Goal: Task Accomplishment & Management: Manage account settings

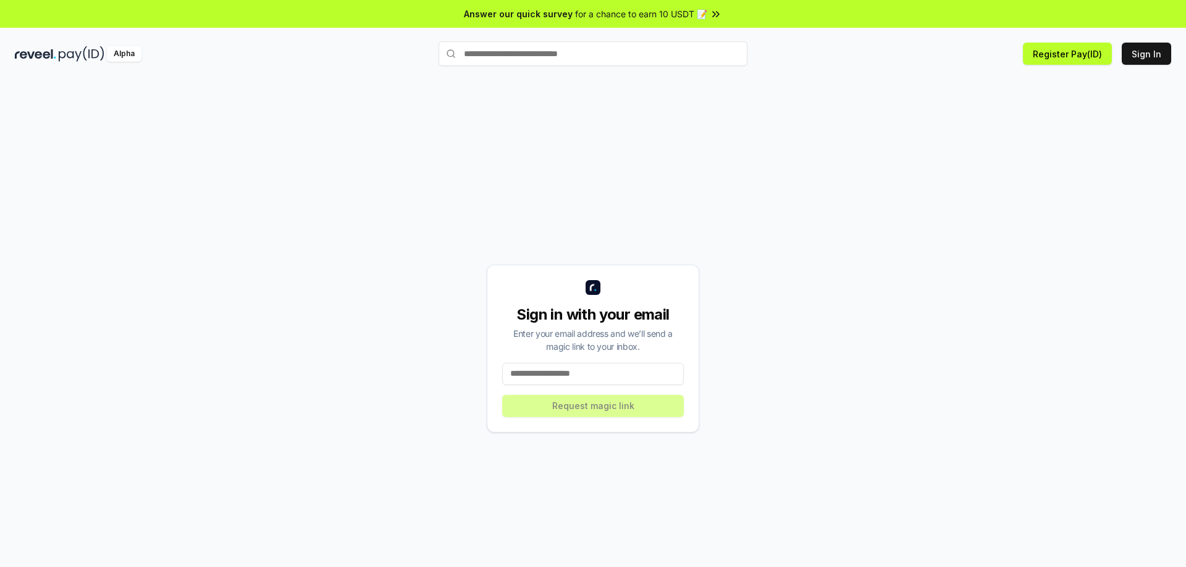
click at [574, 372] on input at bounding box center [593, 374] width 182 height 22
type input "**********"
click at [582, 406] on button "Request magic link" at bounding box center [593, 406] width 182 height 22
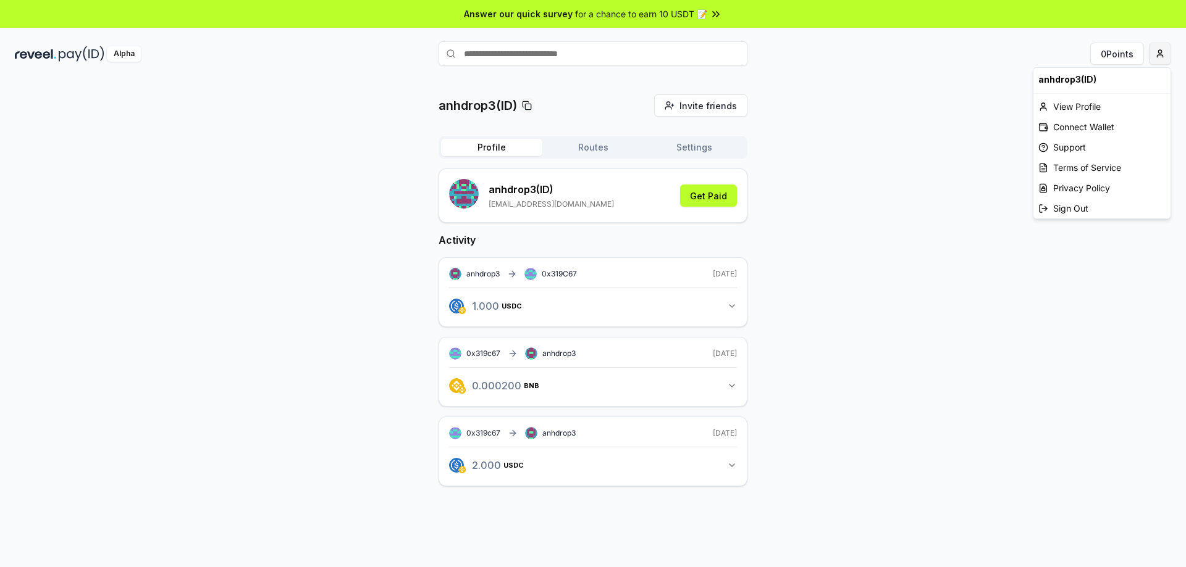
click at [1167, 49] on html "Answer our quick survey for a chance to earn 10 USDT 📝 Alpha 0 Points anhdrop3(…" at bounding box center [593, 283] width 1186 height 567
click at [822, 221] on html "Answer our quick survey for a chance to earn 10 USDT 📝 Alpha 0 Points anhdrop3(…" at bounding box center [593, 283] width 1186 height 567
click at [1155, 59] on html "Answer our quick survey for a chance to earn 10 USDT 📝 Alpha 0 Points anhdrop3(…" at bounding box center [593, 283] width 1186 height 567
click at [911, 215] on html "Answer our quick survey for a chance to earn 10 USDT 📝 Alpha 0 Points anhdrop3(…" at bounding box center [593, 283] width 1186 height 567
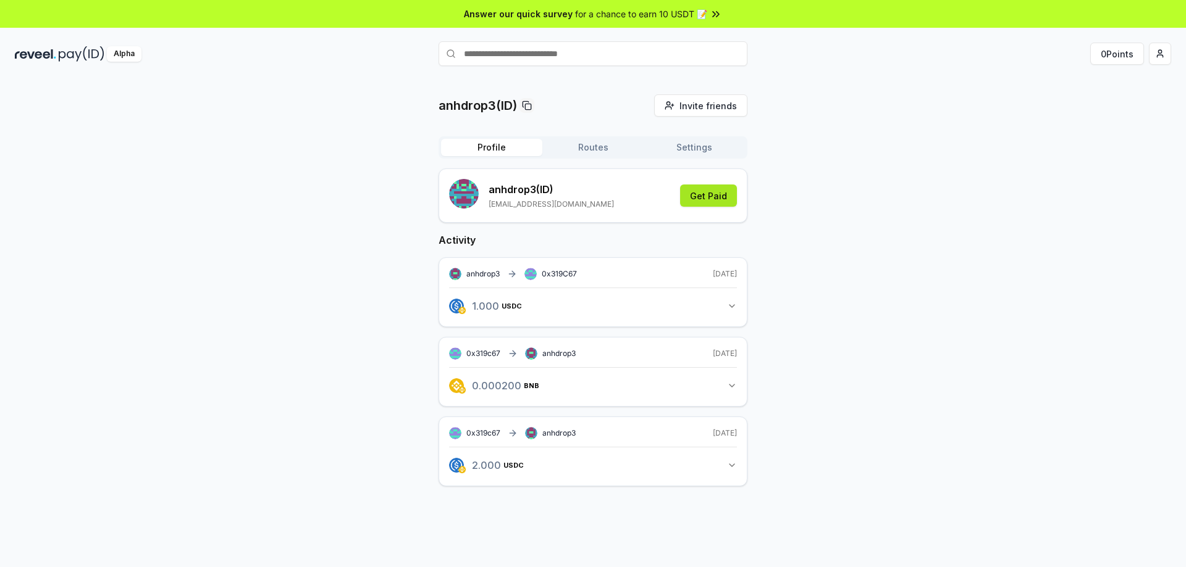
click at [708, 198] on button "Get Paid" at bounding box center [708, 196] width 57 height 22
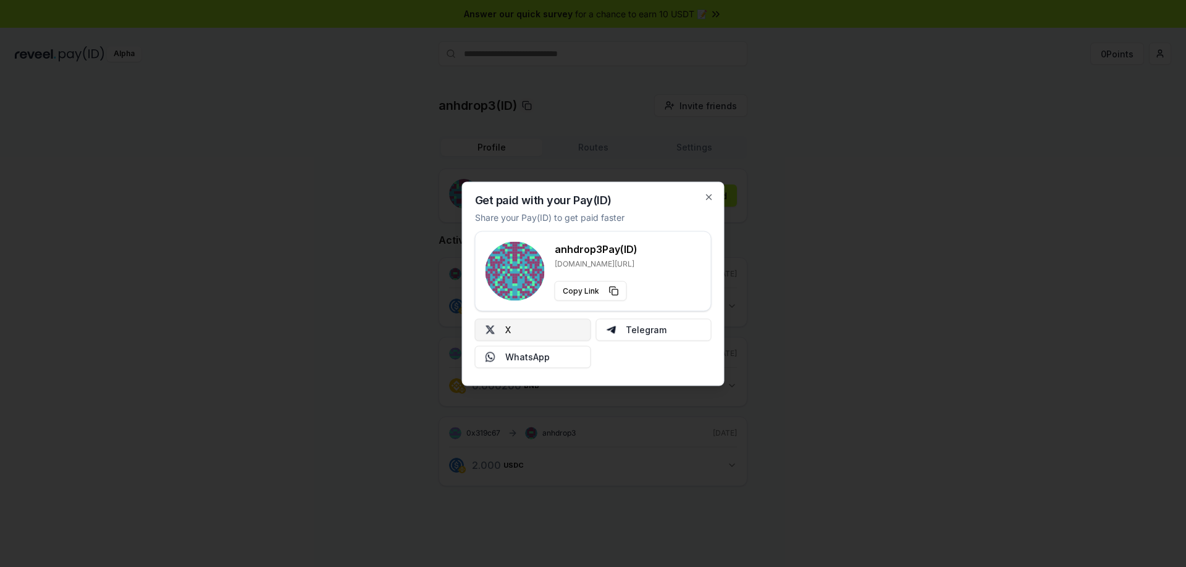
click at [566, 332] on button "X" at bounding box center [533, 330] width 116 height 22
